Goal: Information Seeking & Learning: Learn about a topic

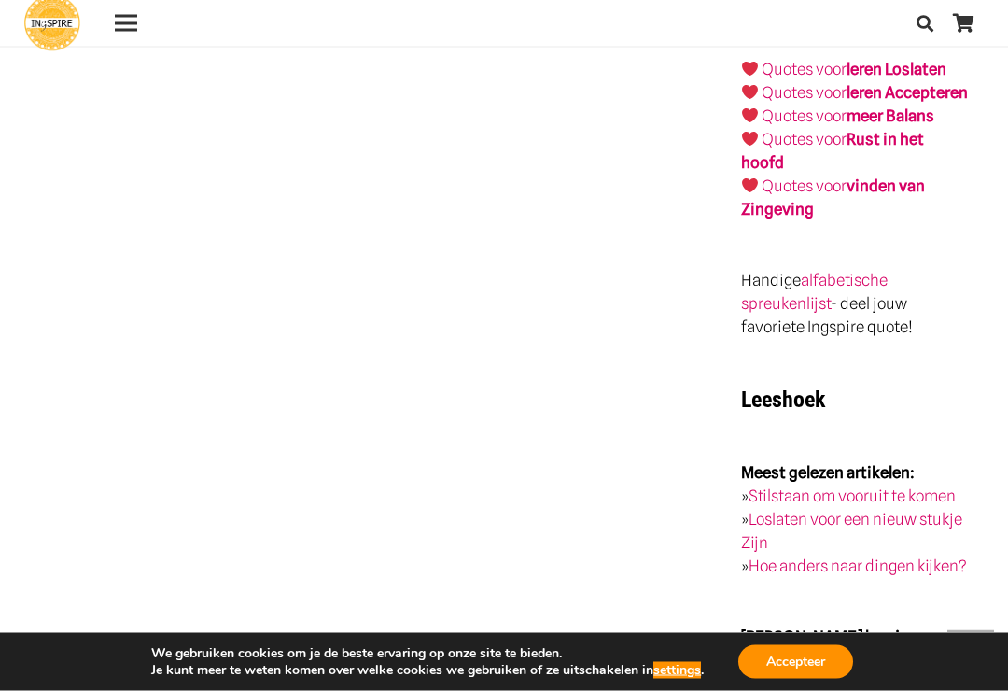
scroll to position [3323, 0]
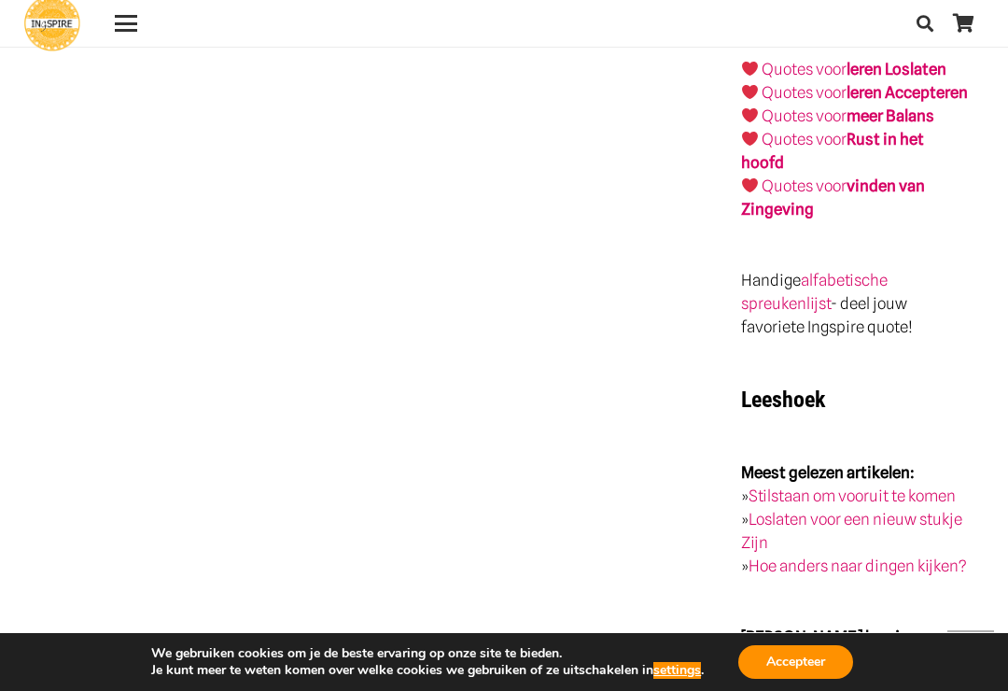
click at [830, 162] on link "Quotes voor Rust in het hoofd" at bounding box center [832, 151] width 183 height 42
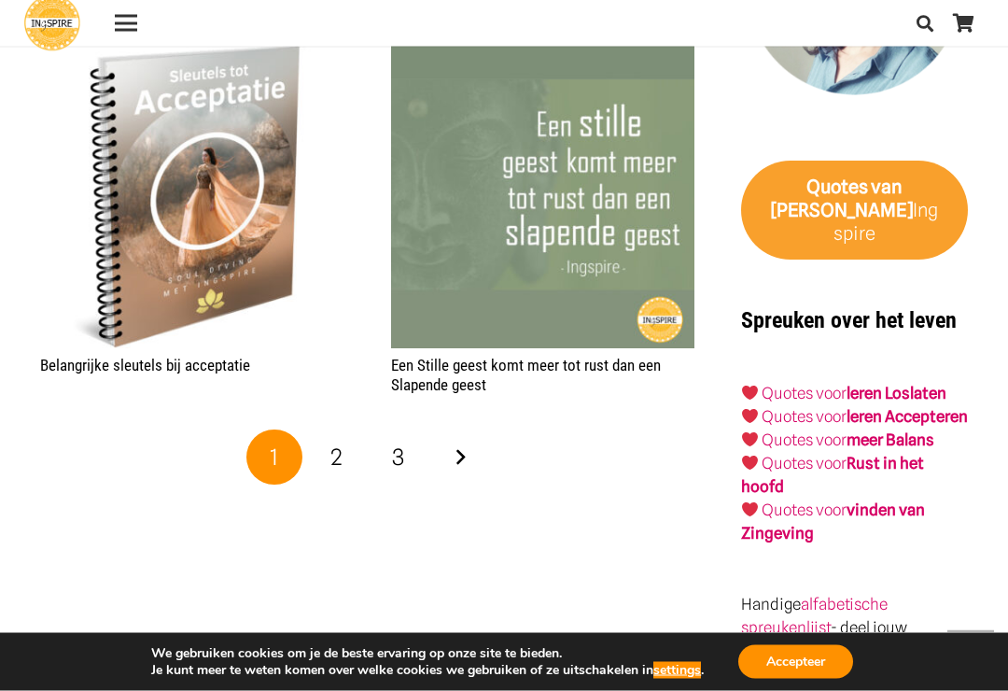
scroll to position [2952, 0]
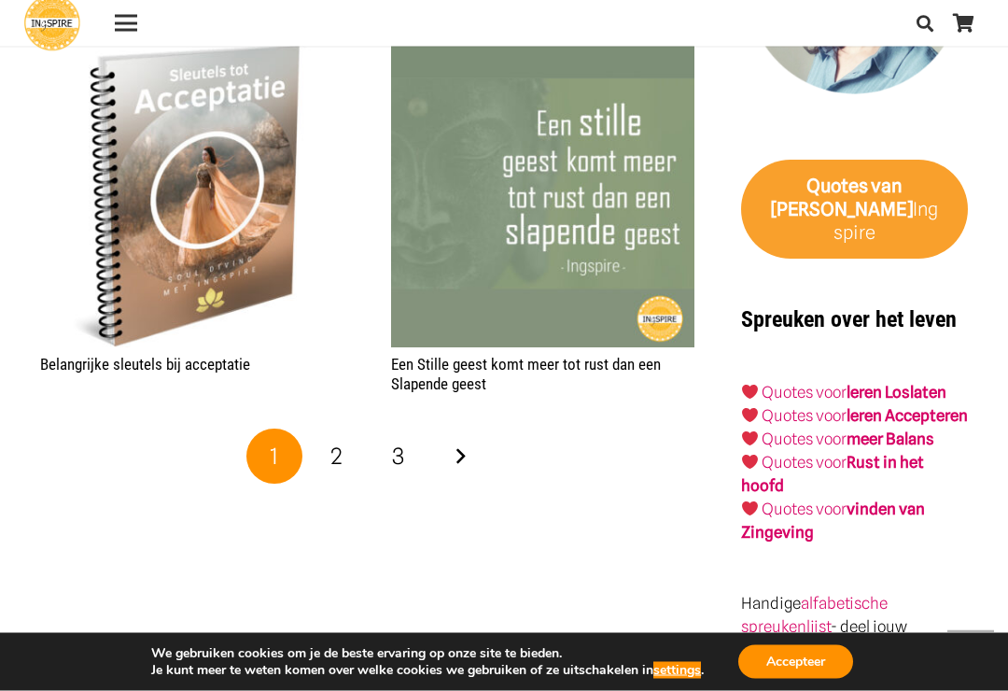
click at [468, 443] on link "Volgende" at bounding box center [460, 457] width 56 height 56
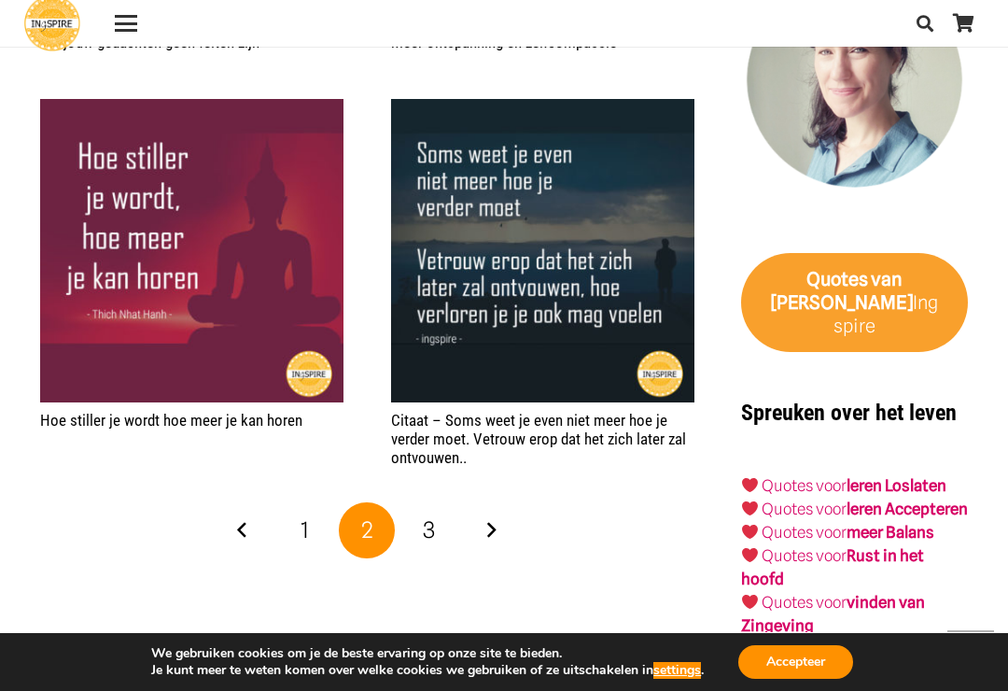
scroll to position [2863, 0]
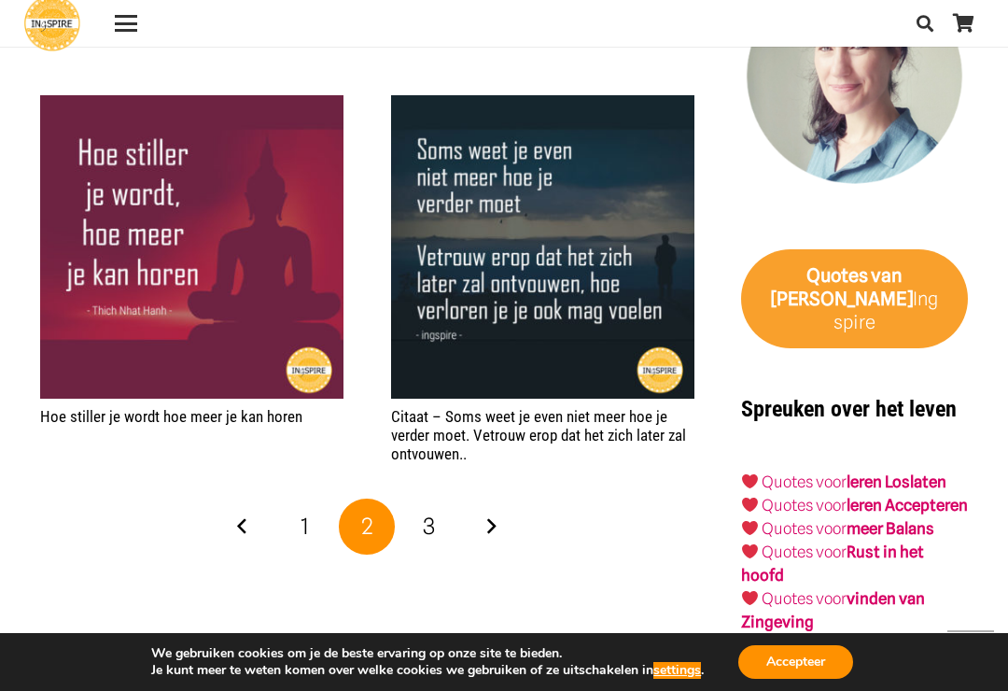
click at [502, 512] on link "Volgende" at bounding box center [491, 527] width 56 height 56
